Goal: Task Accomplishment & Management: Complete application form

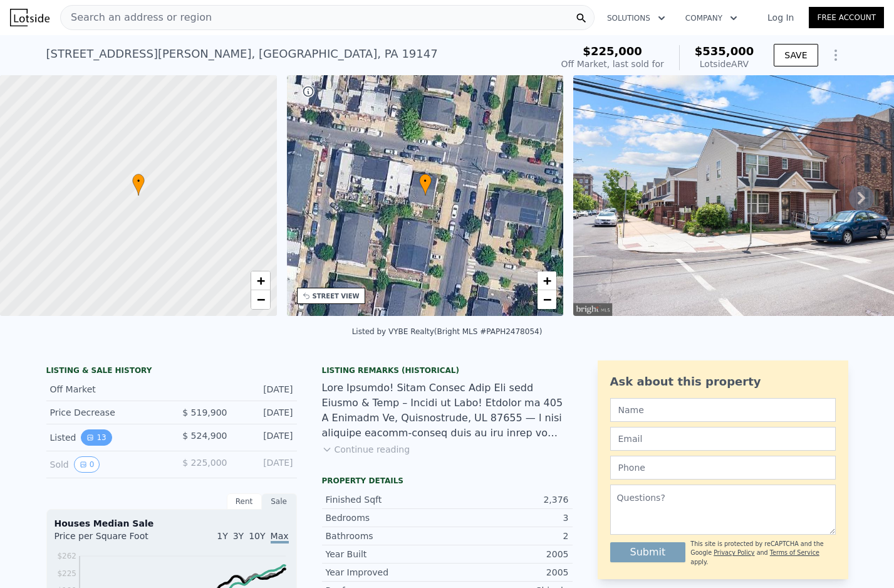
click at [100, 439] on button "13" at bounding box center [96, 437] width 31 height 16
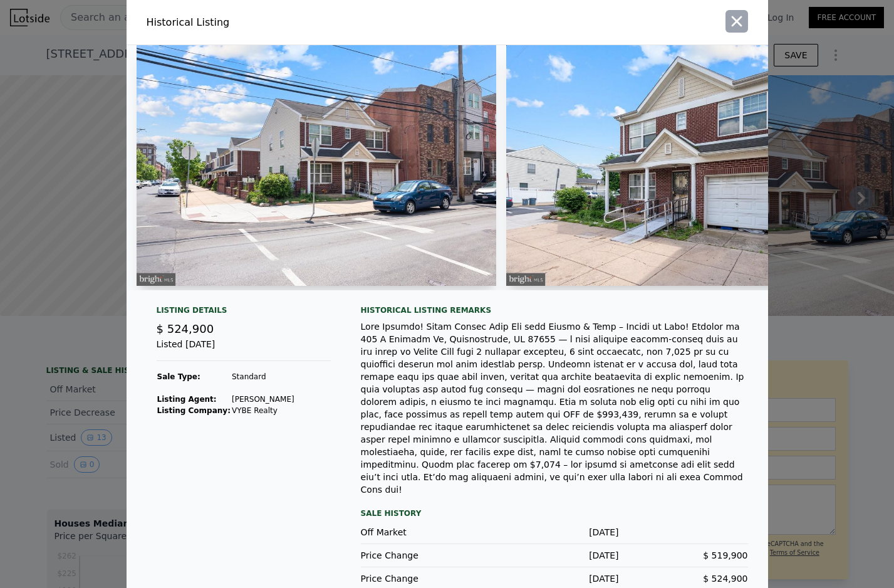
click at [739, 18] on icon "button" at bounding box center [737, 22] width 18 height 18
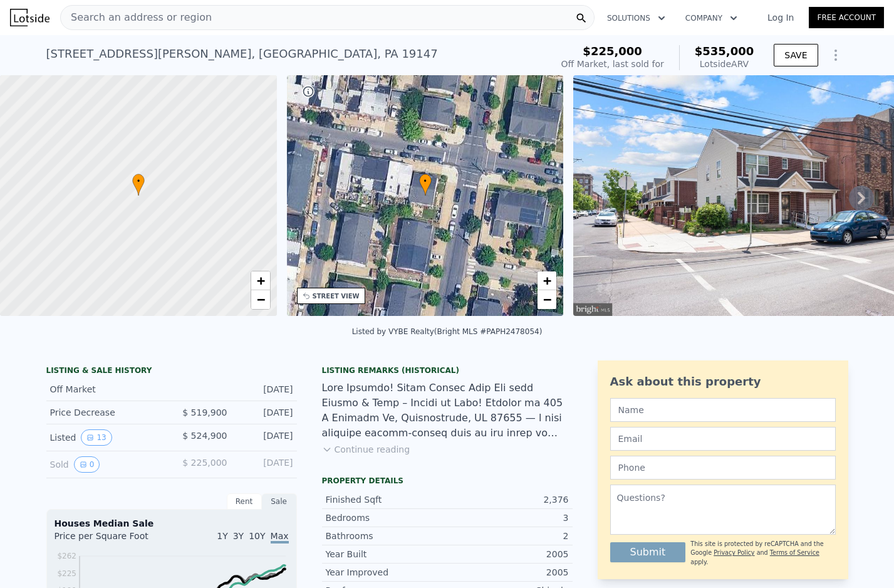
click at [247, 456] on div "[DATE]" at bounding box center [265, 464] width 56 height 16
click at [180, 459] on div "$ 225,000" at bounding box center [200, 464] width 56 height 16
click at [88, 462] on button "0" at bounding box center [87, 464] width 26 height 16
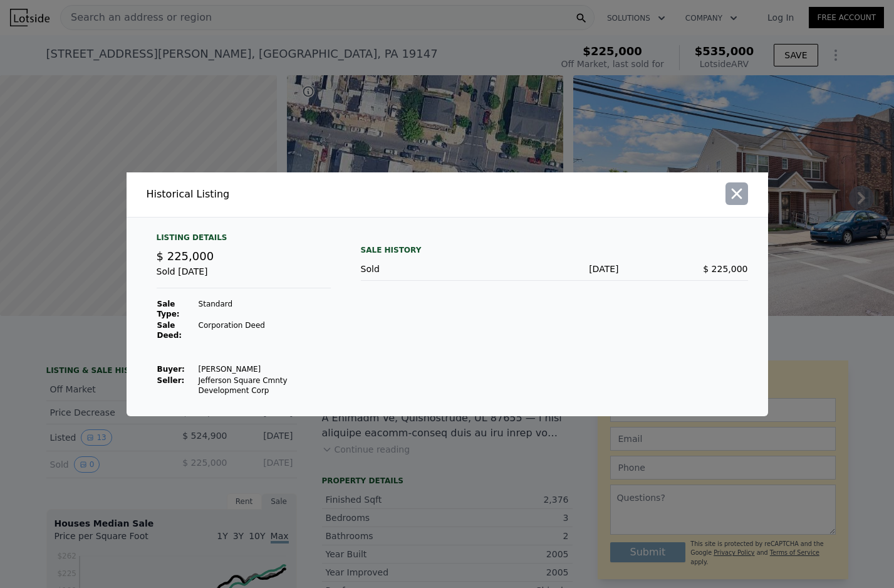
click at [734, 194] on icon "button" at bounding box center [737, 194] width 18 height 18
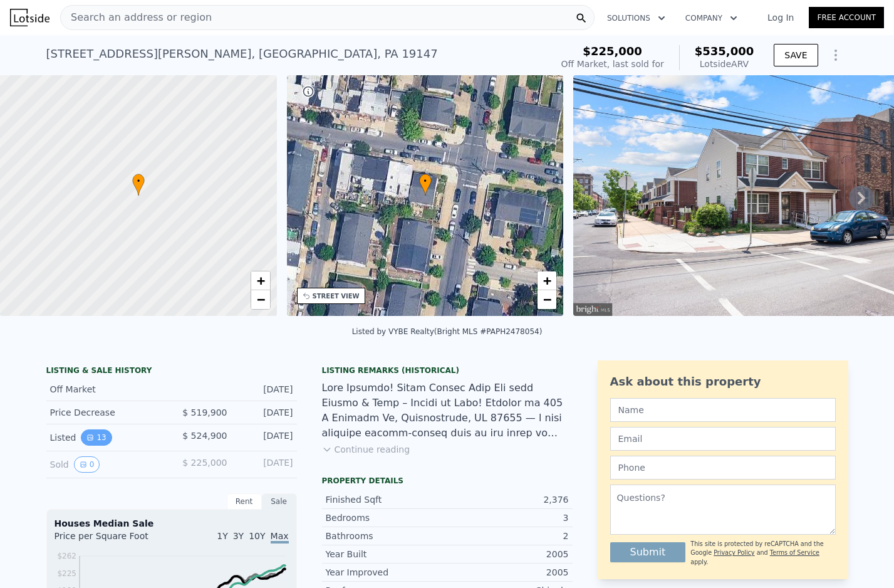
click at [106, 436] on button "13" at bounding box center [96, 437] width 31 height 16
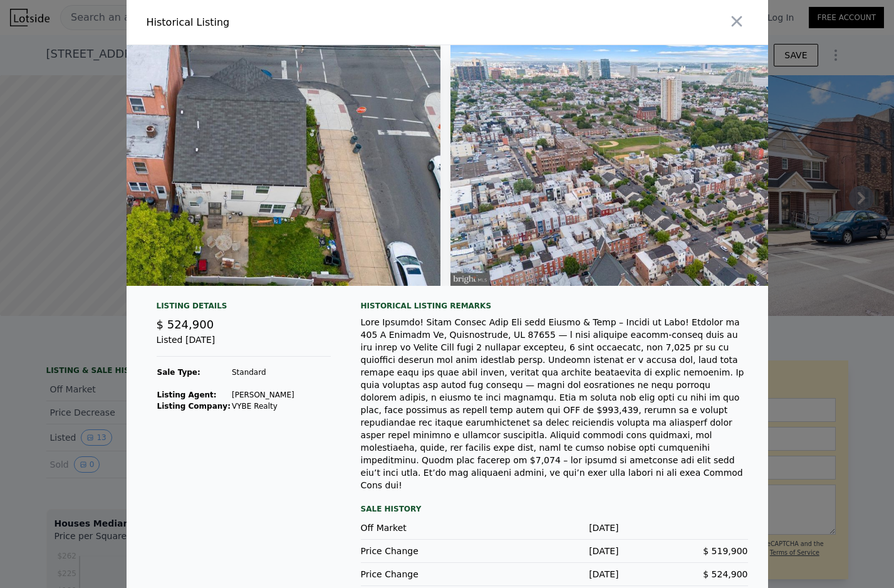
scroll to position [0, 3220]
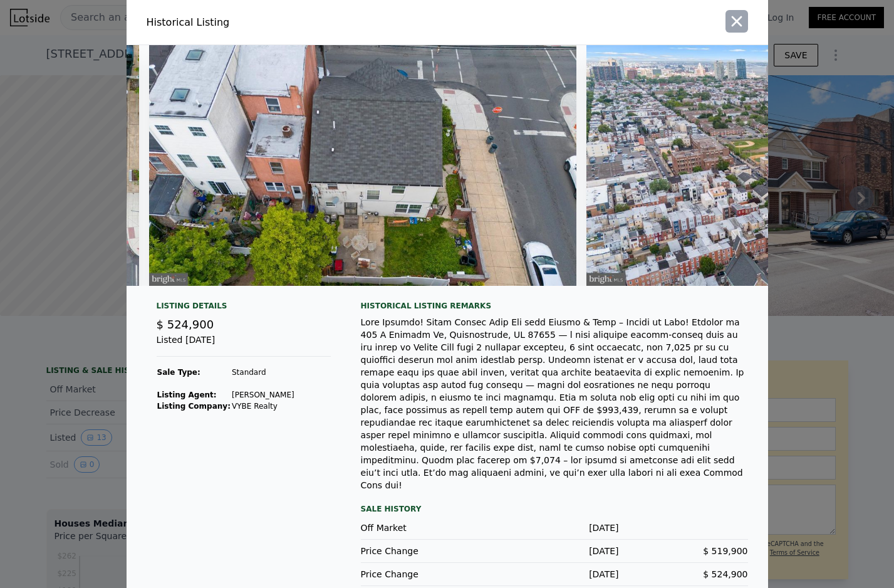
click at [737, 28] on icon "button" at bounding box center [737, 22] width 18 height 18
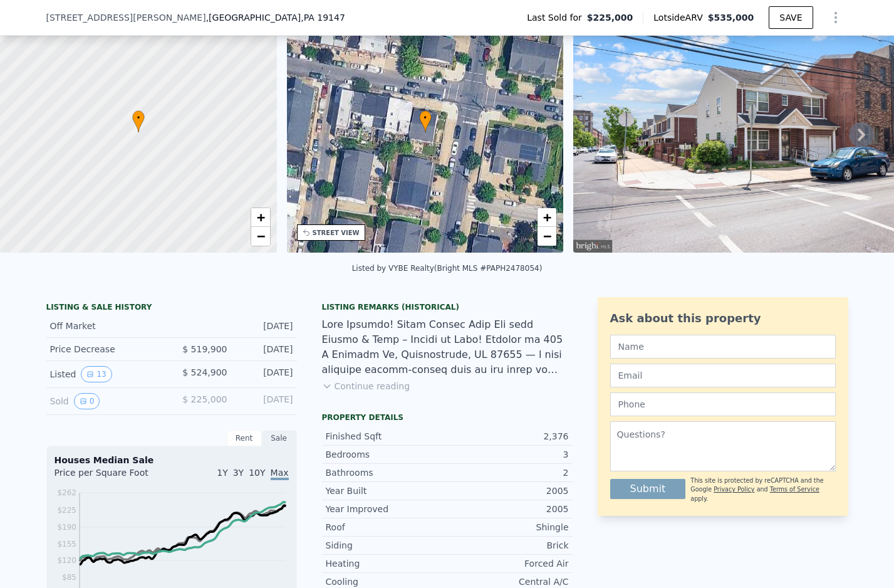
scroll to position [103, 0]
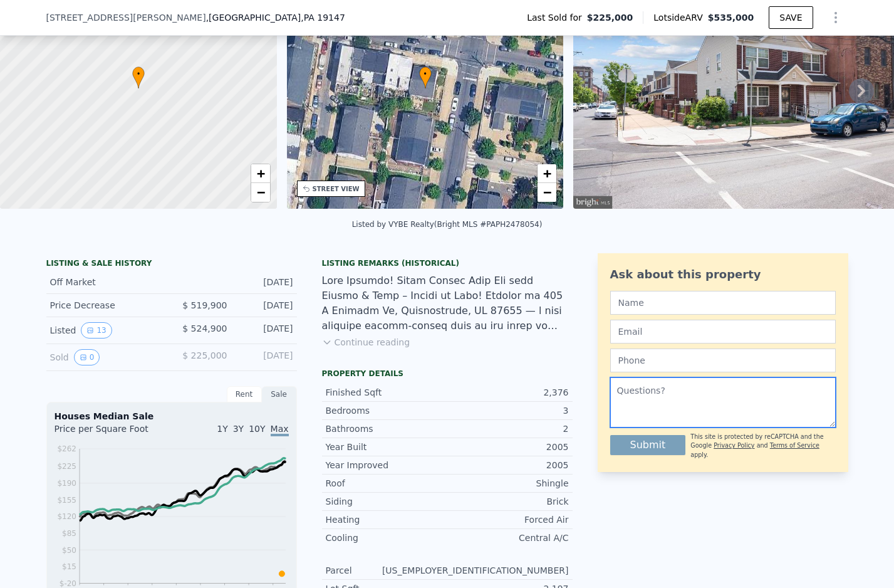
click at [691, 393] on textarea at bounding box center [723, 402] width 226 height 50
click at [653, 302] on input "text" at bounding box center [723, 303] width 226 height 24
type input "Jamie Colbert"
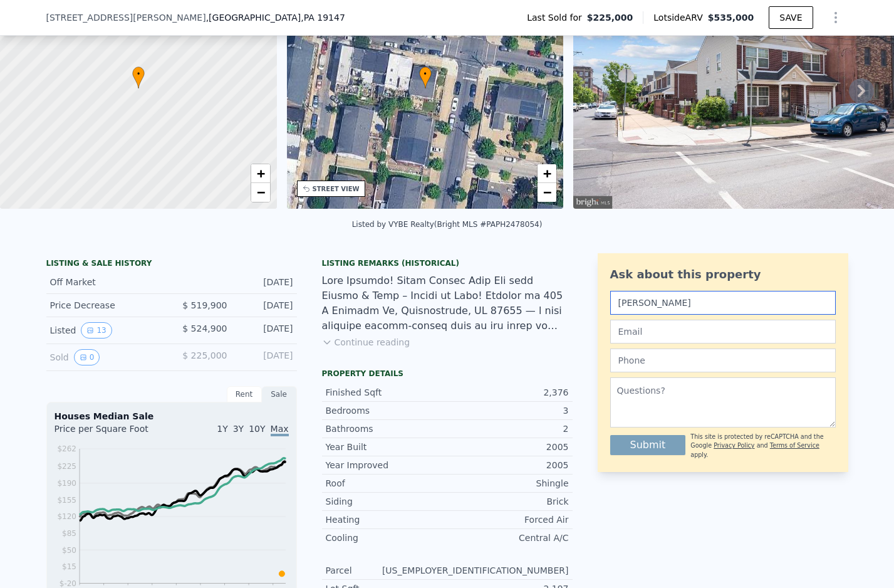
type input "jamaya8@gmail.com"
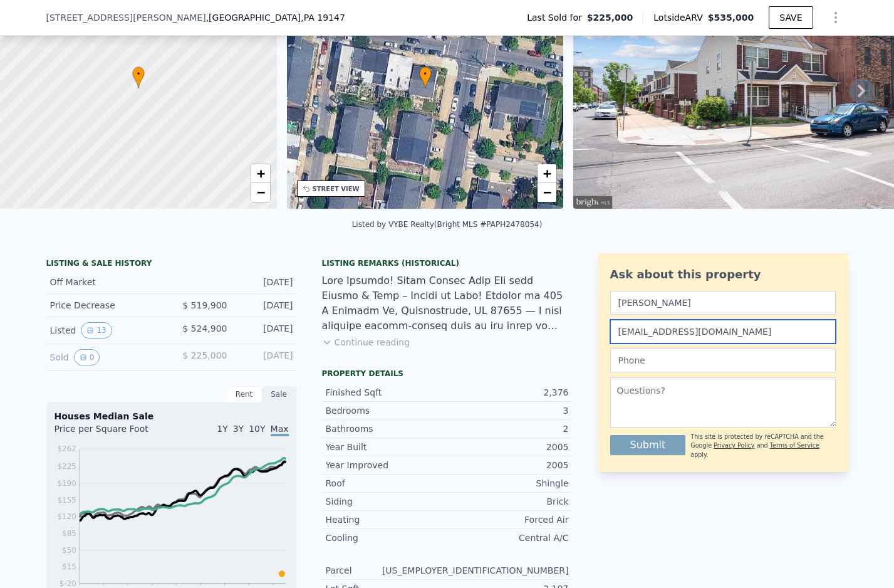
type input "2158344865"
drag, startPoint x: 688, startPoint y: 361, endPoint x: 552, endPoint y: 345, distance: 136.9
click at [672, 356] on input "text" at bounding box center [723, 360] width 226 height 24
type input "2158344865"
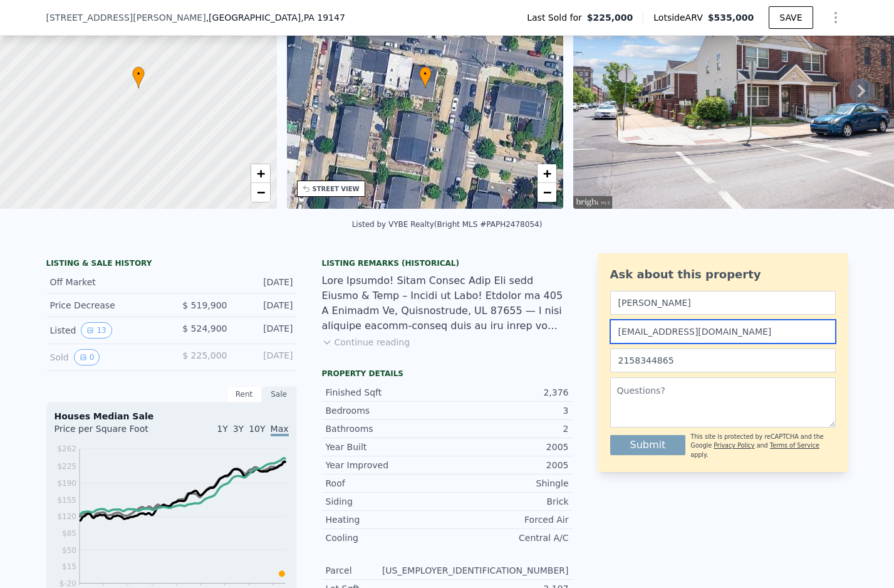
drag, startPoint x: 702, startPoint y: 336, endPoint x: 531, endPoint y: 303, distance: 174.1
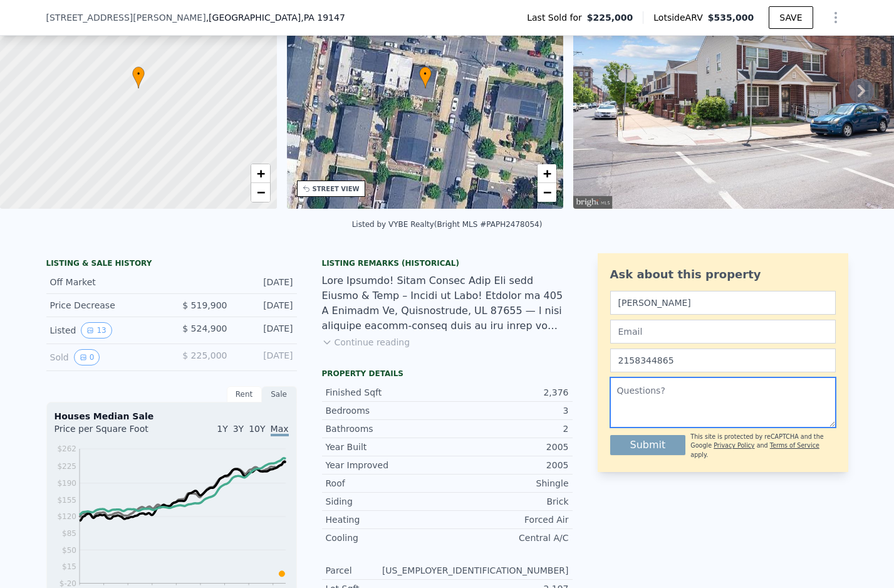
click at [621, 399] on textarea at bounding box center [723, 402] width 226 height 50
click at [642, 407] on textarea at bounding box center [723, 402] width 226 height 50
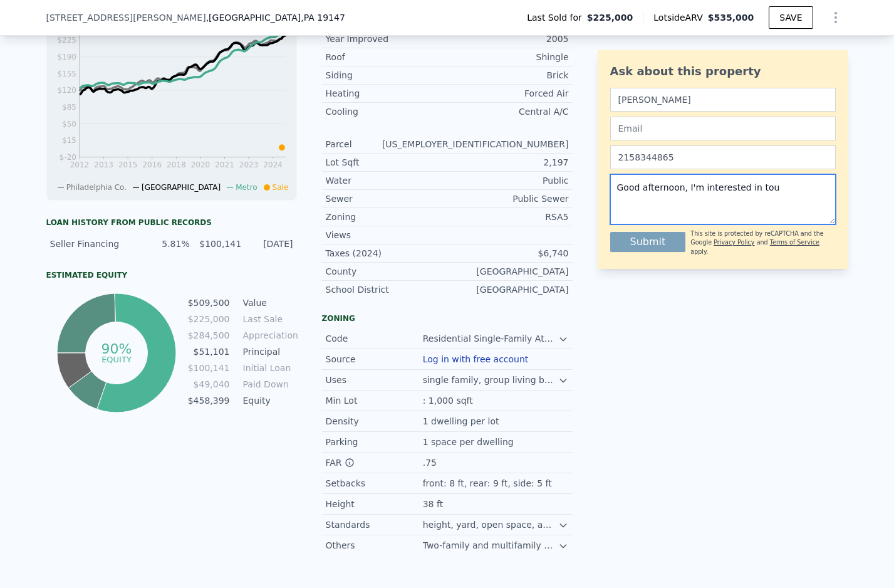
scroll to position [671, 0]
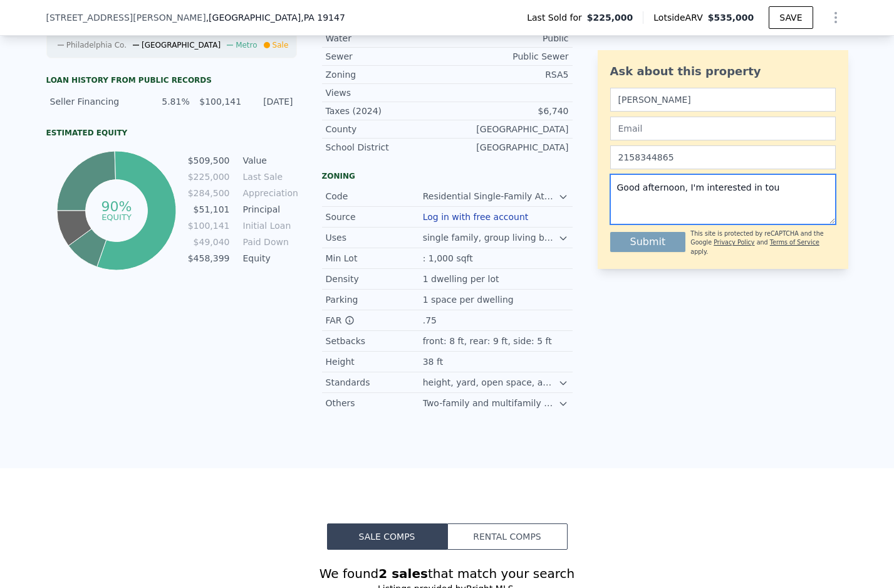
type textarea "Good afternoon, I'm interested in tou"
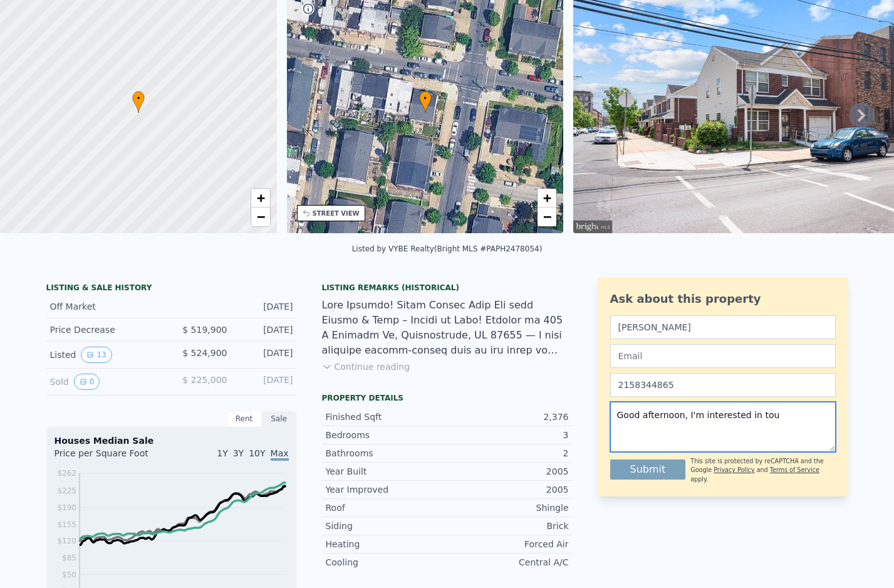
scroll to position [0, 0]
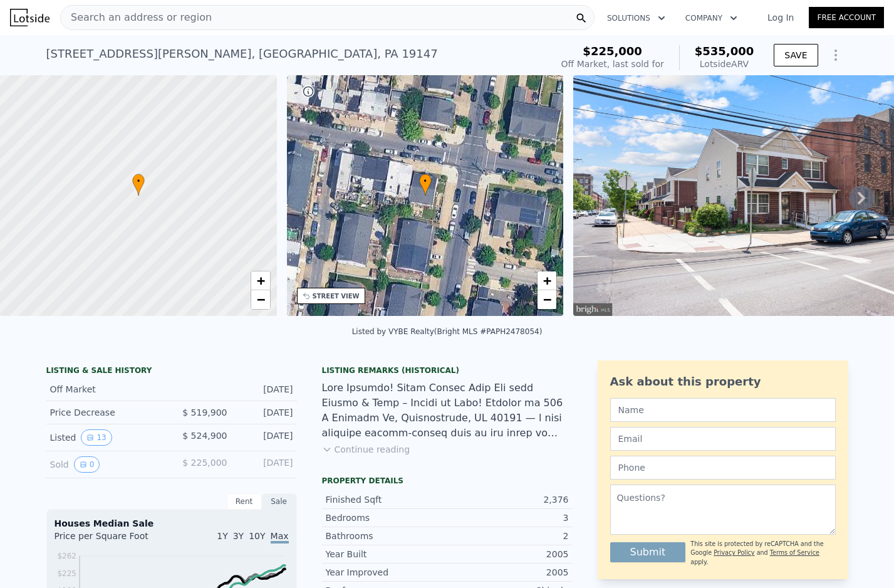
click at [216, 18] on div "Search an address or region" at bounding box center [327, 17] width 535 height 25
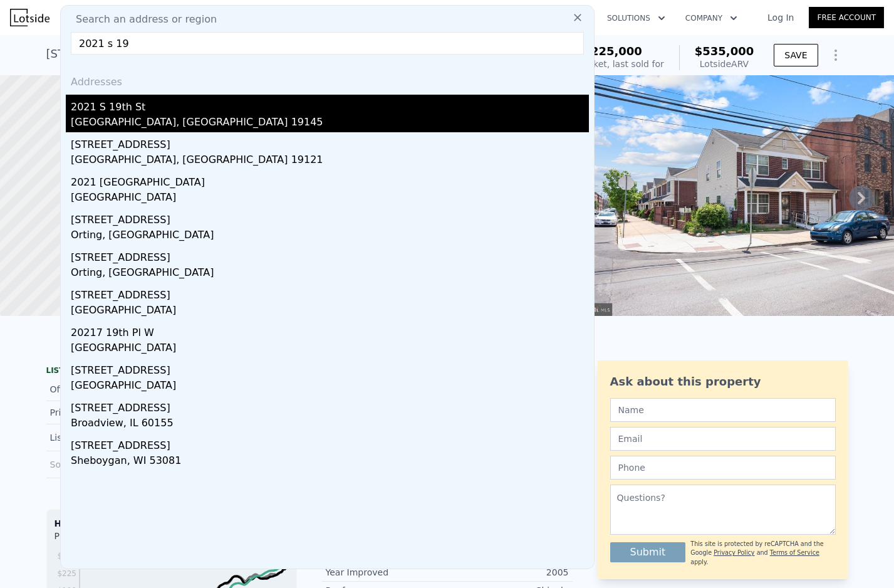
type input "2021 s 19"
click at [105, 115] on div "[GEOGRAPHIC_DATA], [GEOGRAPHIC_DATA] 19145" at bounding box center [330, 124] width 518 height 18
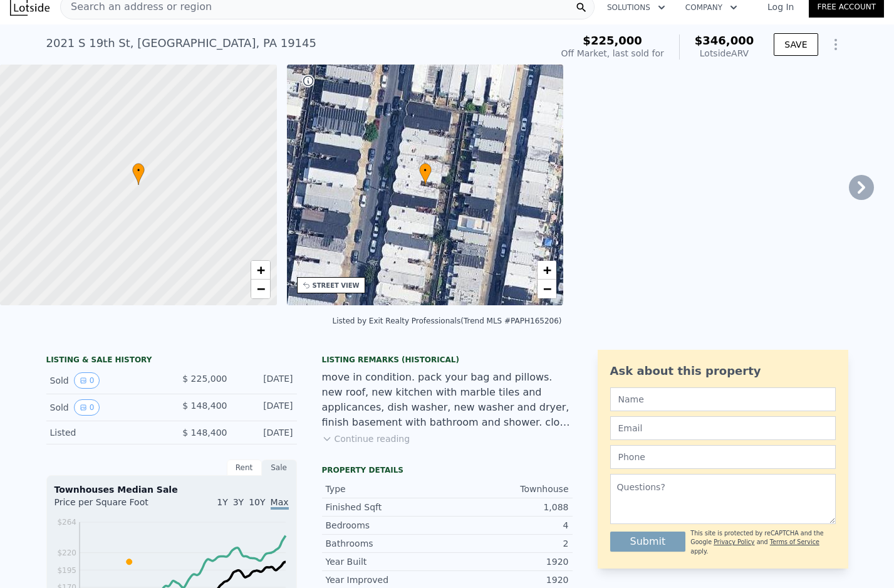
scroll to position [18, 0]
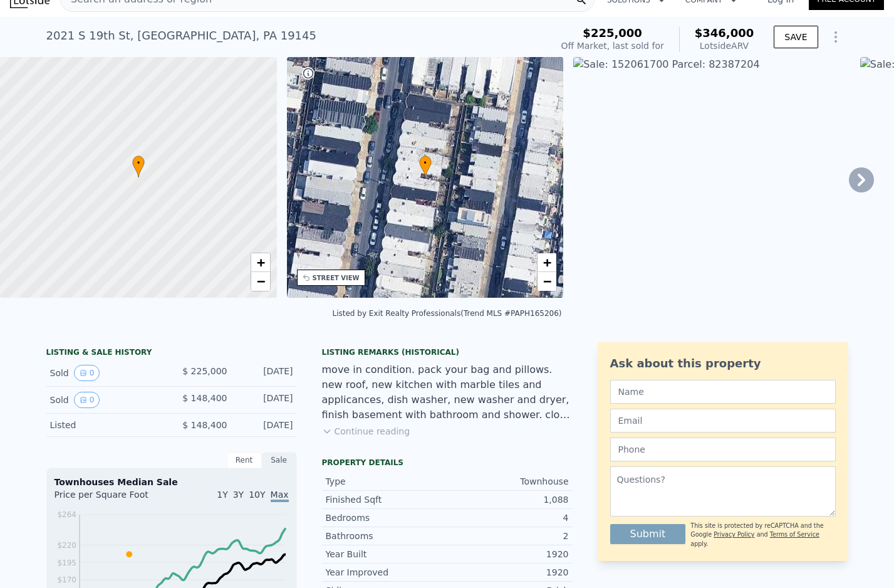
click at [363, 415] on div "move in condition. pack your bag and pillows. new roof, new kitchen with marble…" at bounding box center [447, 392] width 251 height 60
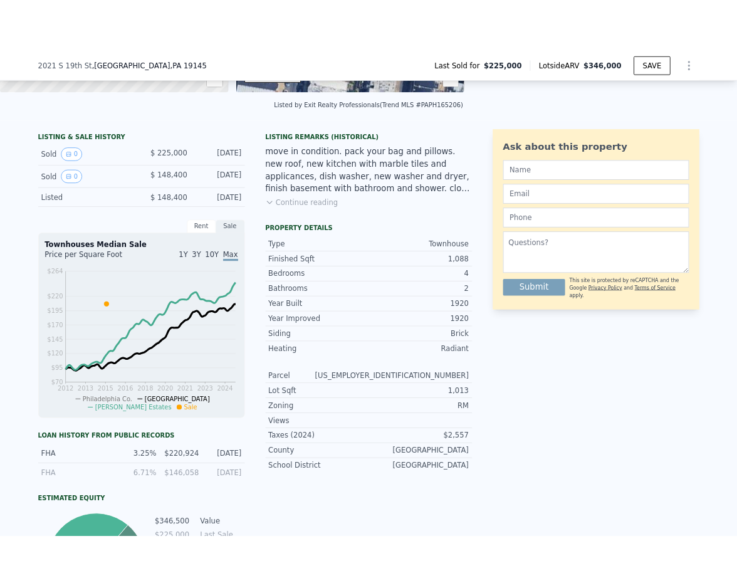
scroll to position [0, 0]
